Goal: Transaction & Acquisition: Purchase product/service

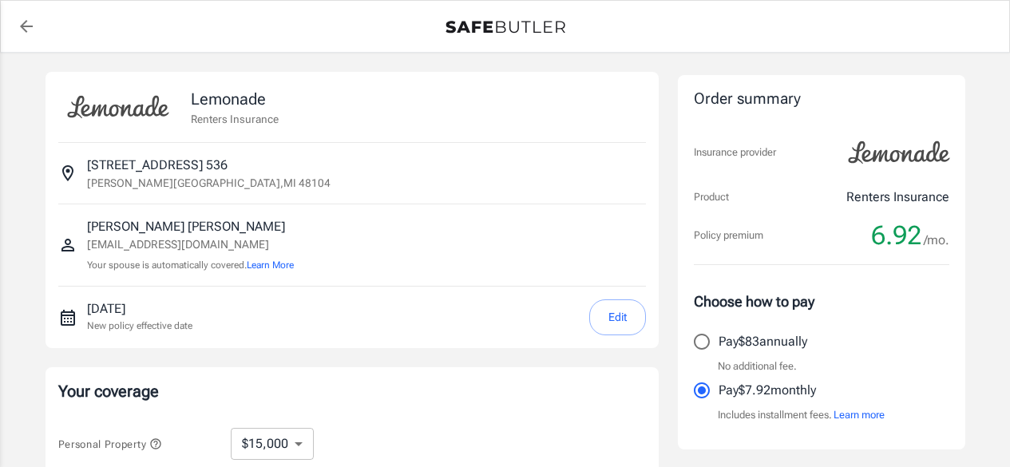
select select "15000"
select select "500"
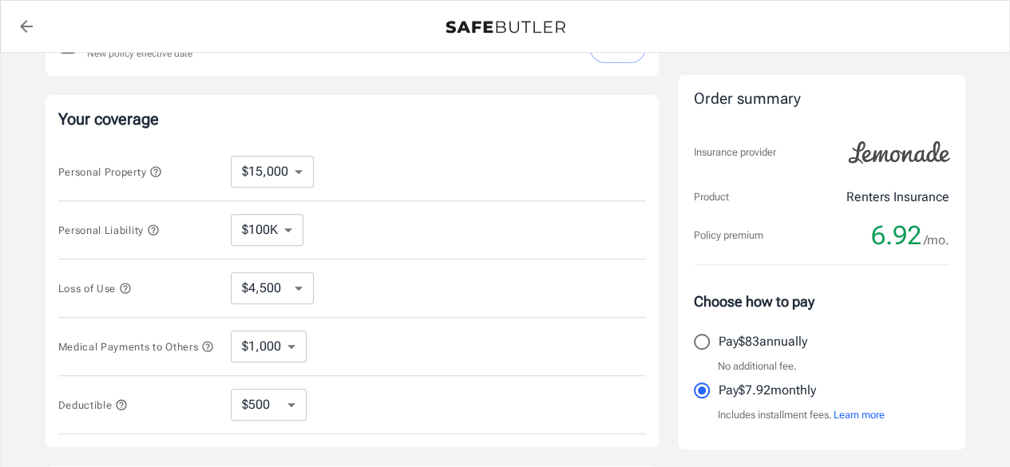
scroll to position [273, 0]
click at [268, 167] on select "$10,000 $15,000 $20,000 $25,000 $30,000 $40,000 $50,000 $100K $150K $200K $250K" at bounding box center [272, 171] width 83 height 32
select select "10000"
select select "3000"
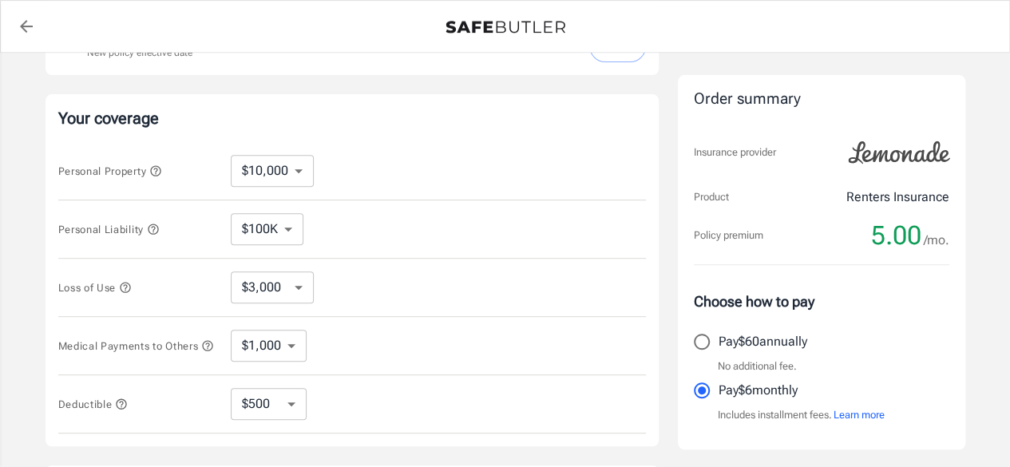
click at [284, 229] on select "$100K $200K $300K $400K $500K $1M" at bounding box center [267, 229] width 73 height 32
click at [337, 239] on div "Personal Liability $100K $200K $300K $400K $500K $1M ​" at bounding box center [351, 229] width 587 height 58
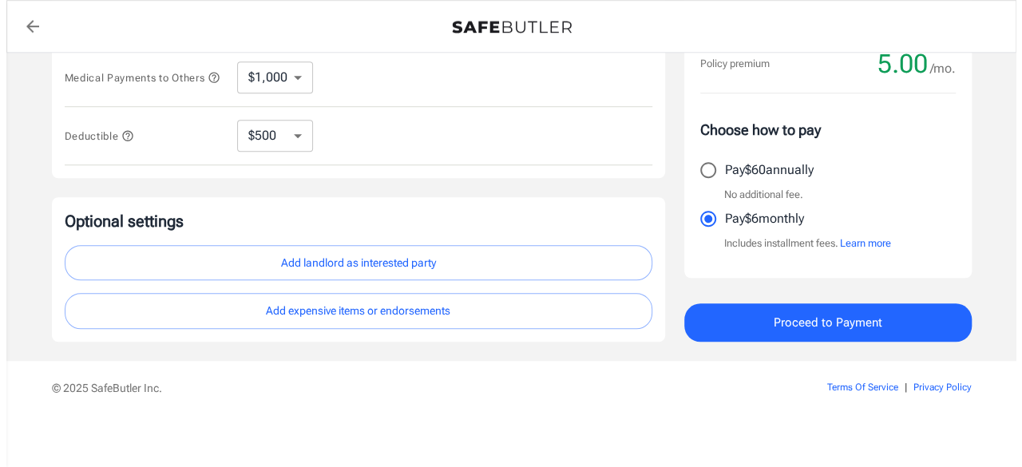
scroll to position [548, 0]
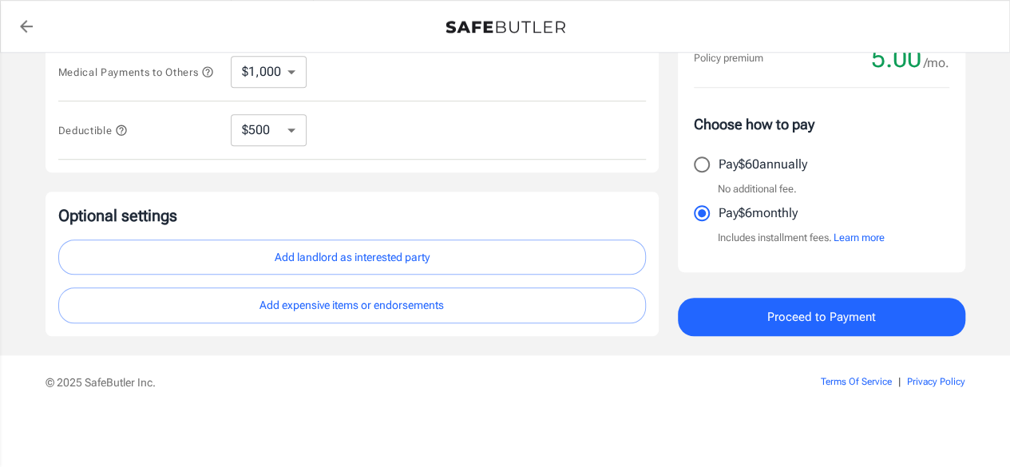
click at [762, 319] on button "Proceed to Payment" at bounding box center [821, 317] width 287 height 38
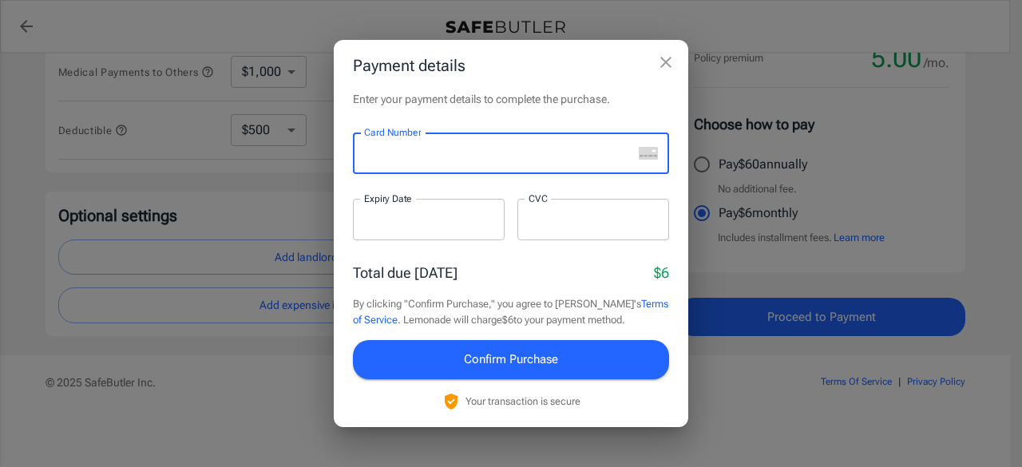
click at [460, 306] on p "By clicking "Confirm Purchase," you agree to Lemonade's Terms of Service . Lemo…" at bounding box center [511, 311] width 316 height 31
click at [415, 234] on div at bounding box center [429, 220] width 152 height 42
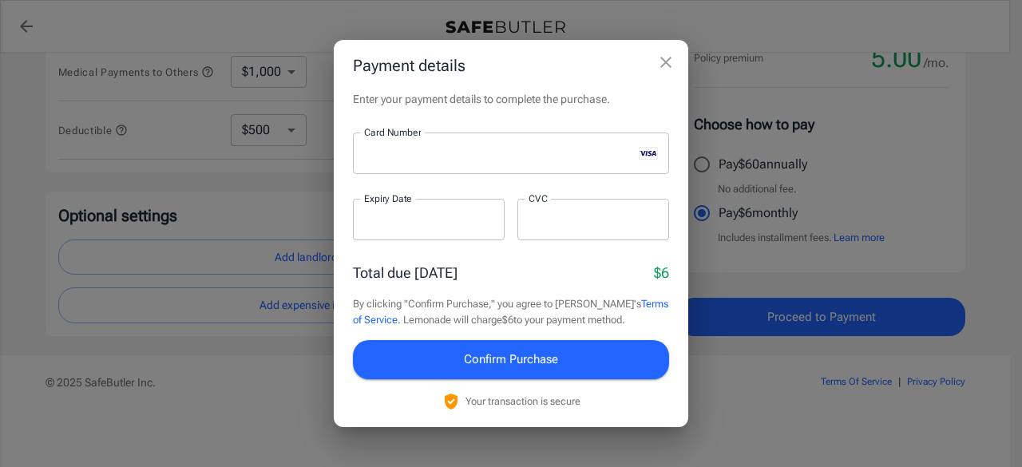
click at [583, 211] on div at bounding box center [593, 220] width 152 height 42
click at [544, 271] on div "Total due today $6" at bounding box center [511, 273] width 316 height 22
click at [517, 358] on span "Confirm Purchase" at bounding box center [511, 359] width 94 height 21
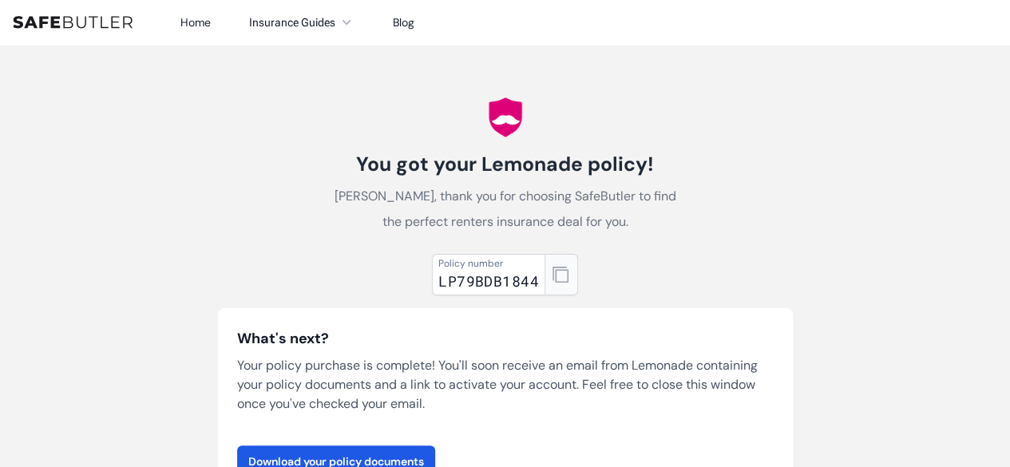
click at [566, 272] on icon "button" at bounding box center [560, 275] width 16 height 16
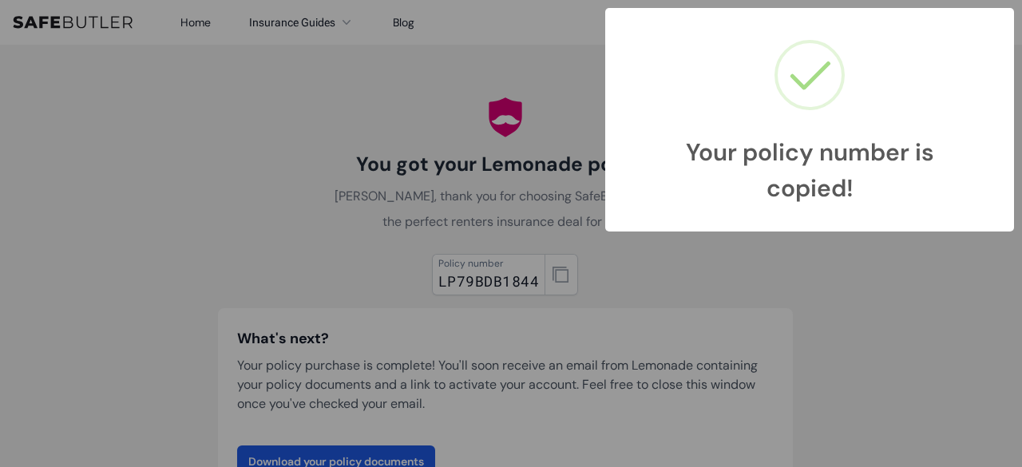
click at [670, 288] on div "Your policy number is copied! × OK Cancel" at bounding box center [511, 233] width 1022 height 467
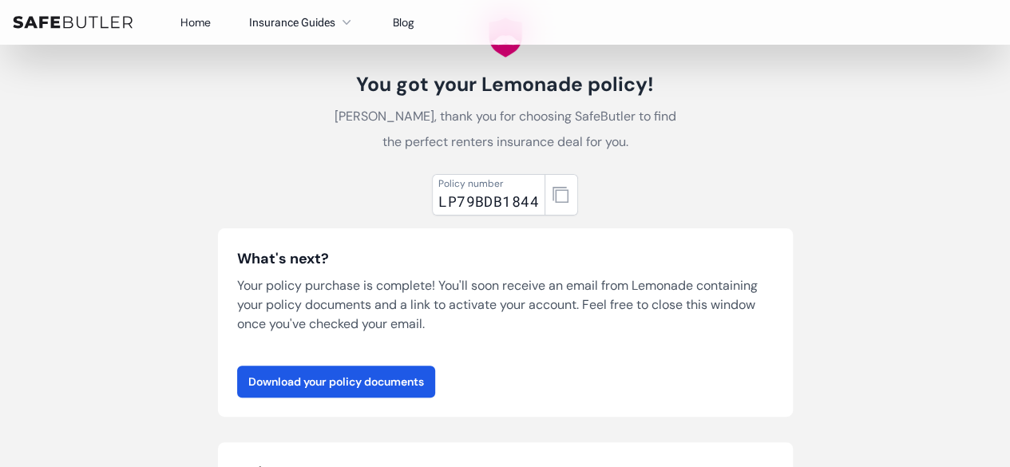
scroll to position [79, 0]
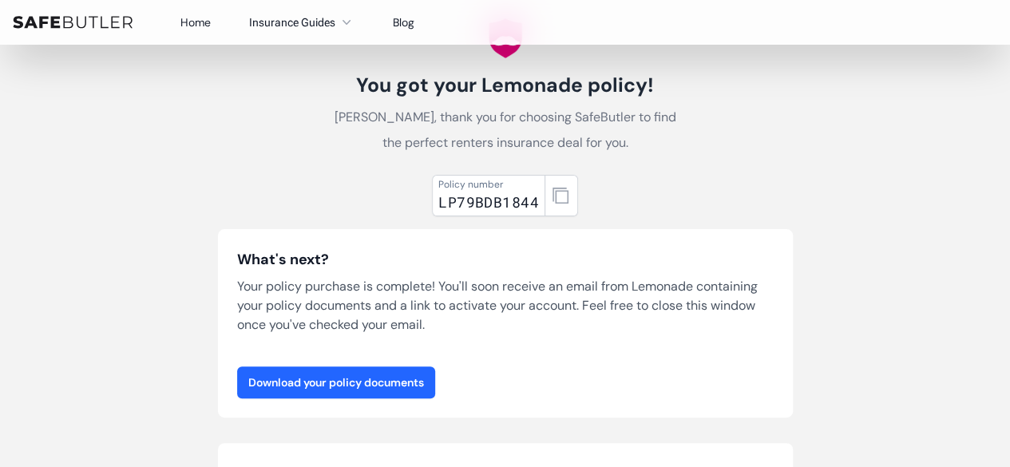
click at [374, 384] on link "Download your policy documents" at bounding box center [336, 382] width 198 height 32
